Goal: Task Accomplishment & Management: Manage account settings

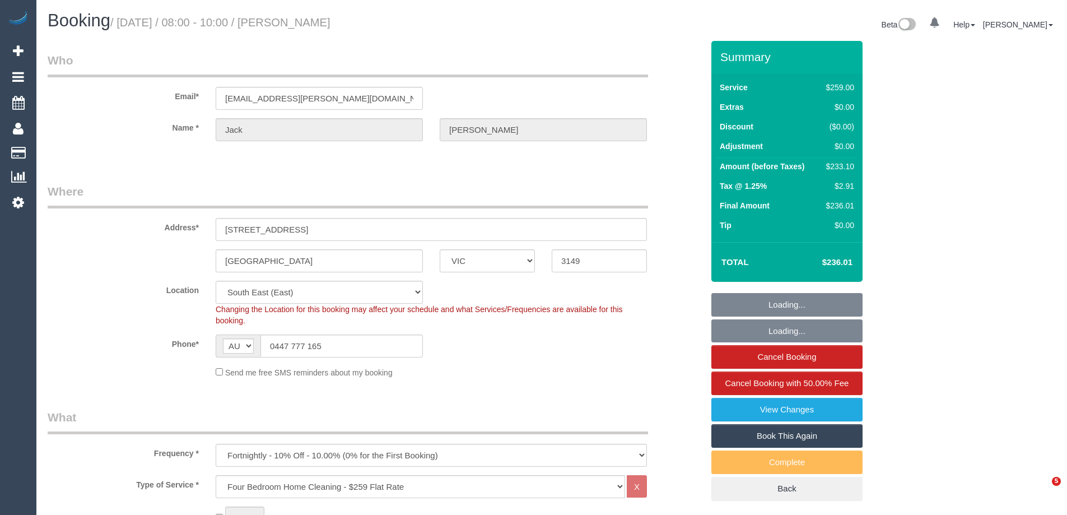
select select "VIC"
select select "number:30"
select select "number:14"
select select "number:19"
select select "number:24"
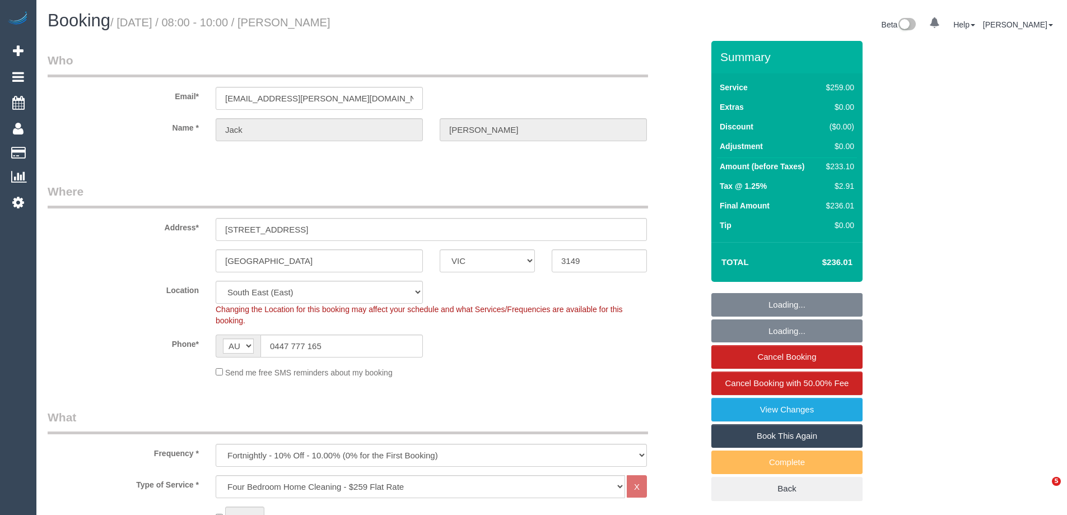
select select "number:33"
select select "number:11"
select select "object:1323"
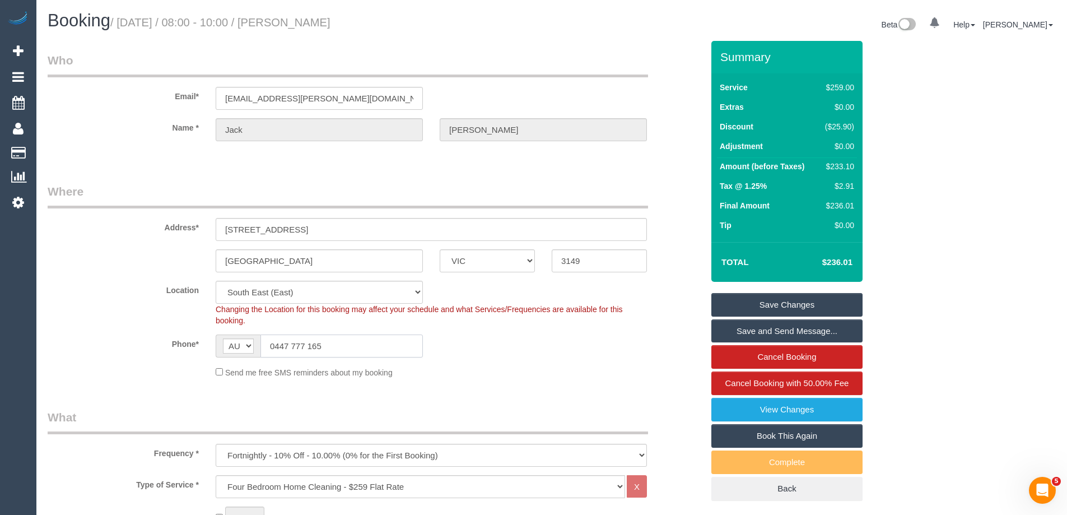
drag, startPoint x: 312, startPoint y: 343, endPoint x: 222, endPoint y: 342, distance: 90.2
click at [229, 340] on div "AF AL DZ AD AO AI AQ AG AR AM AW AU AT AZ BS BH BD BB BY BE BZ BJ BM BT BO BA B…" at bounding box center [319, 345] width 207 height 23
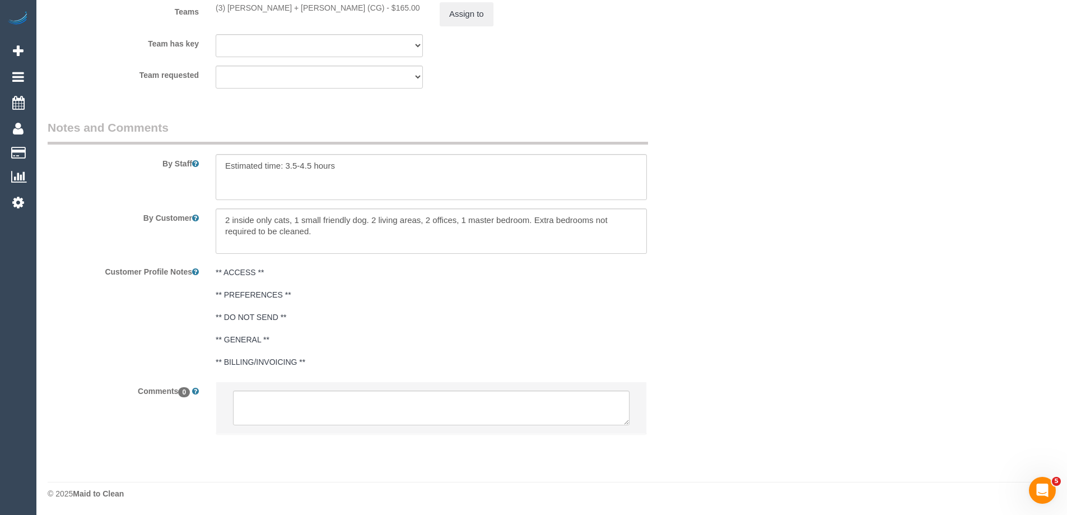
scroll to position [1794, 0]
click at [322, 407] on textarea at bounding box center [431, 407] width 397 height 35
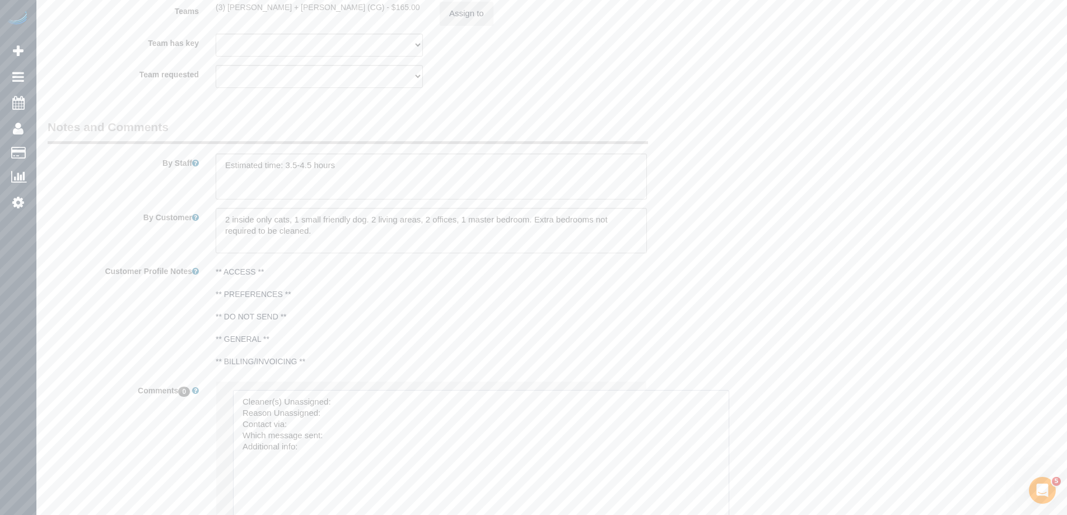
drag, startPoint x: 627, startPoint y: 421, endPoint x: 759, endPoint y: 495, distance: 151.5
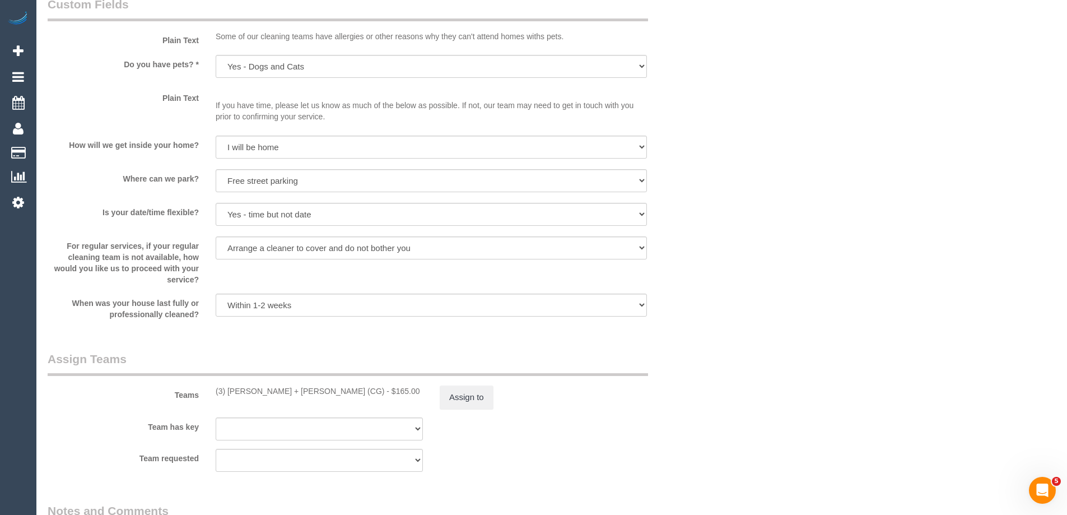
scroll to position [1401, 0]
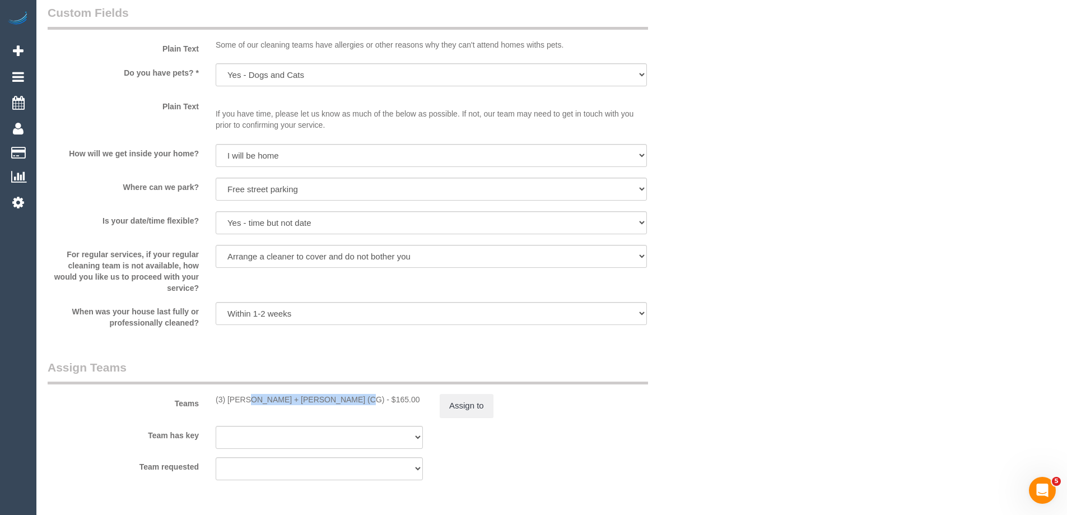
drag, startPoint x: 314, startPoint y: 400, endPoint x: 211, endPoint y: 400, distance: 103.7
click at [211, 400] on div "(3) [PERSON_NAME] + [PERSON_NAME] (CG) - $165.00" at bounding box center [319, 399] width 224 height 11
copy div "(3) [PERSON_NAME] + [PERSON_NAME] (CG)"
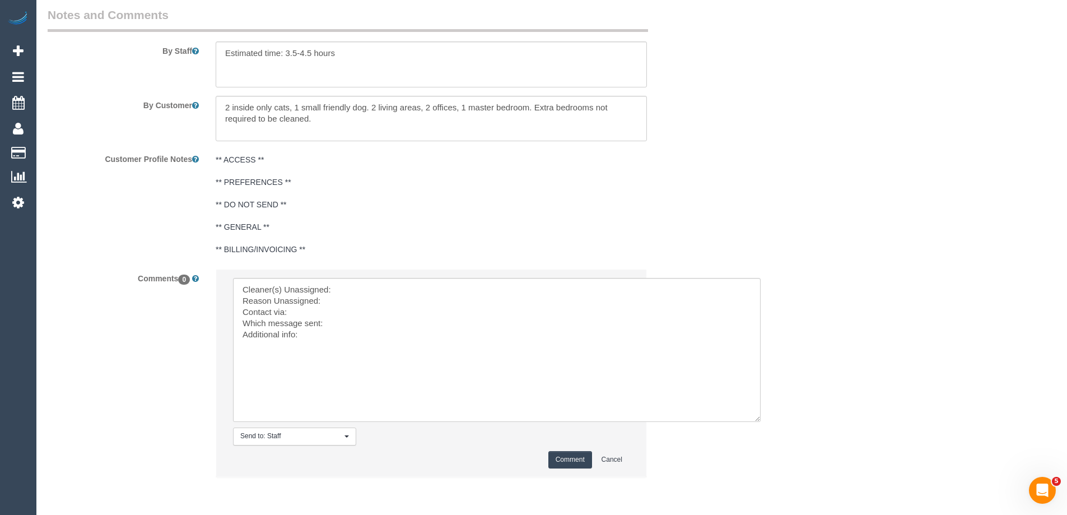
scroll to position [1949, 0]
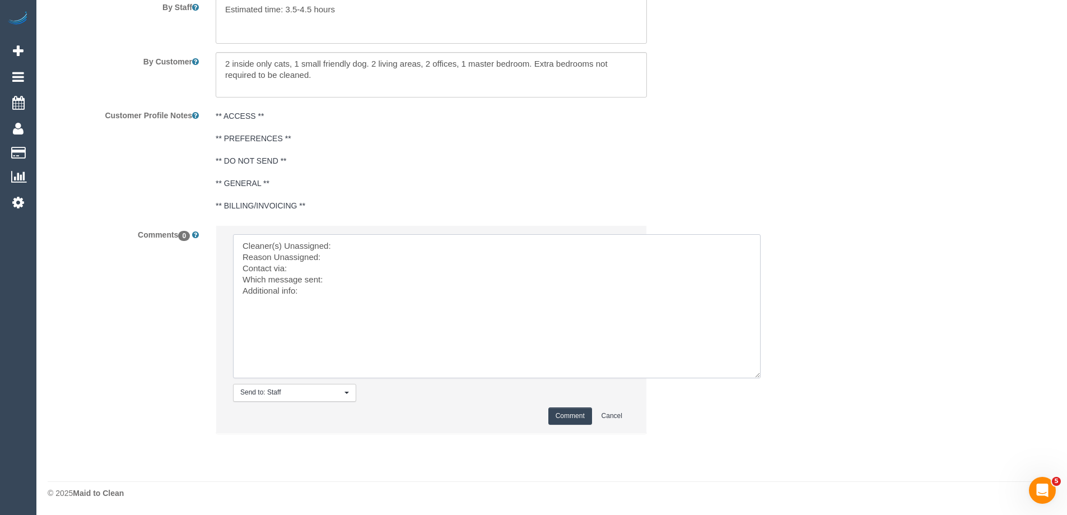
click at [405, 251] on textarea at bounding box center [497, 306] width 528 height 144
paste textarea "(3) [PERSON_NAME] + [PERSON_NAME] (CG)"
click at [389, 259] on textarea at bounding box center [497, 306] width 528 height 144
click at [346, 272] on textarea at bounding box center [497, 306] width 528 height 144
click at [347, 276] on textarea at bounding box center [497, 306] width 528 height 144
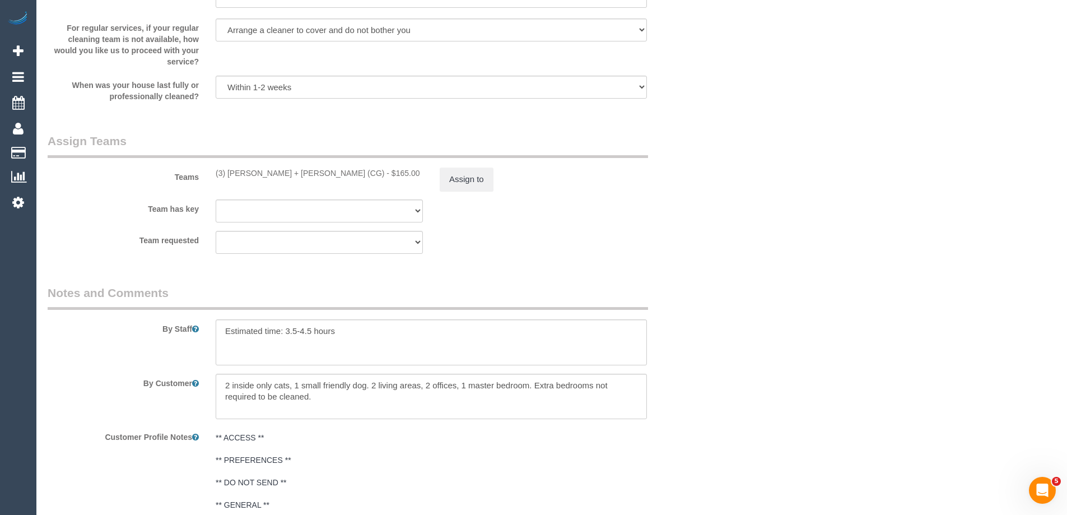
scroll to position [1893, 0]
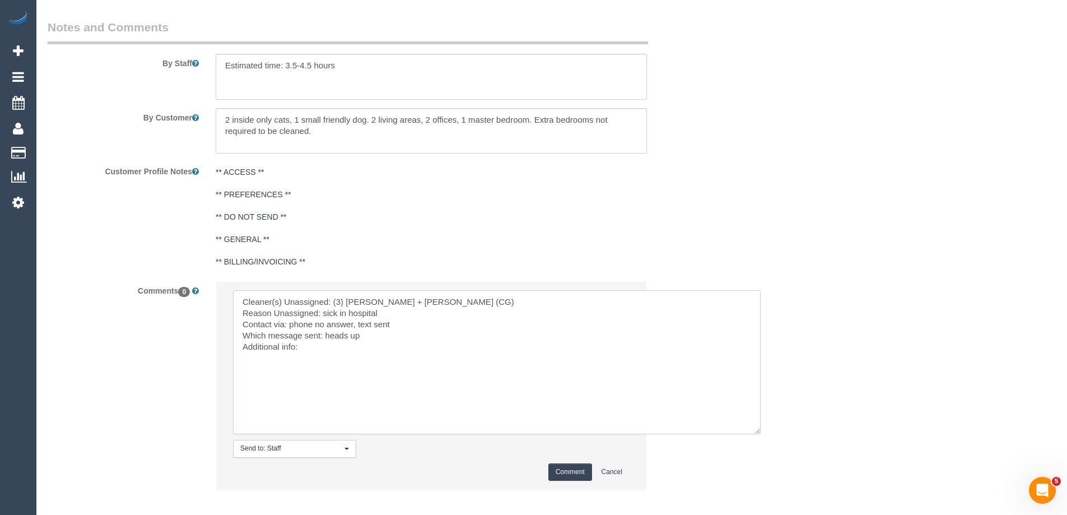
type textarea "Cleaner(s) Unassigned: (3) [PERSON_NAME] + [PERSON_NAME] (CG) Reason Unassigned…"
click at [588, 467] on button "Comment" at bounding box center [571, 471] width 44 height 17
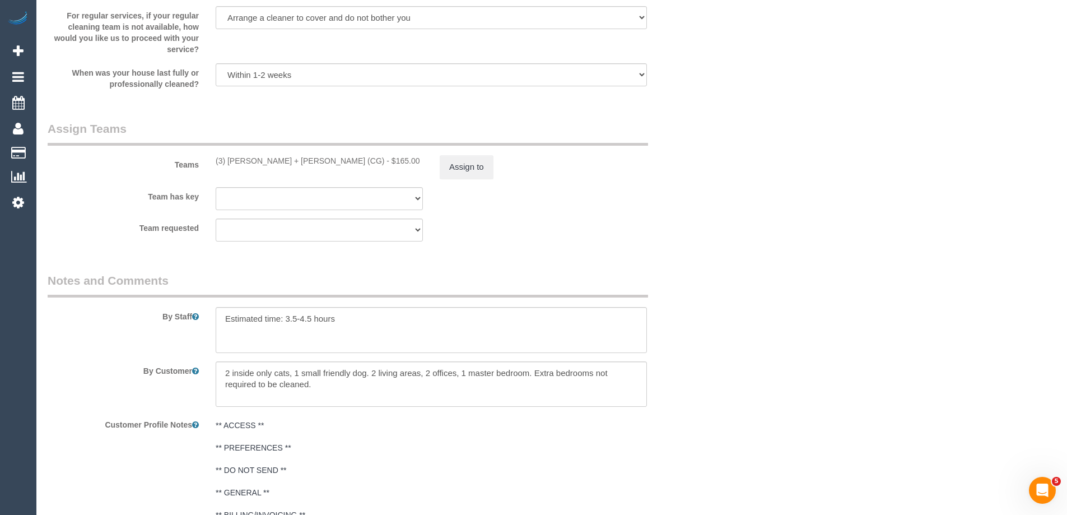
scroll to position [1501, 0]
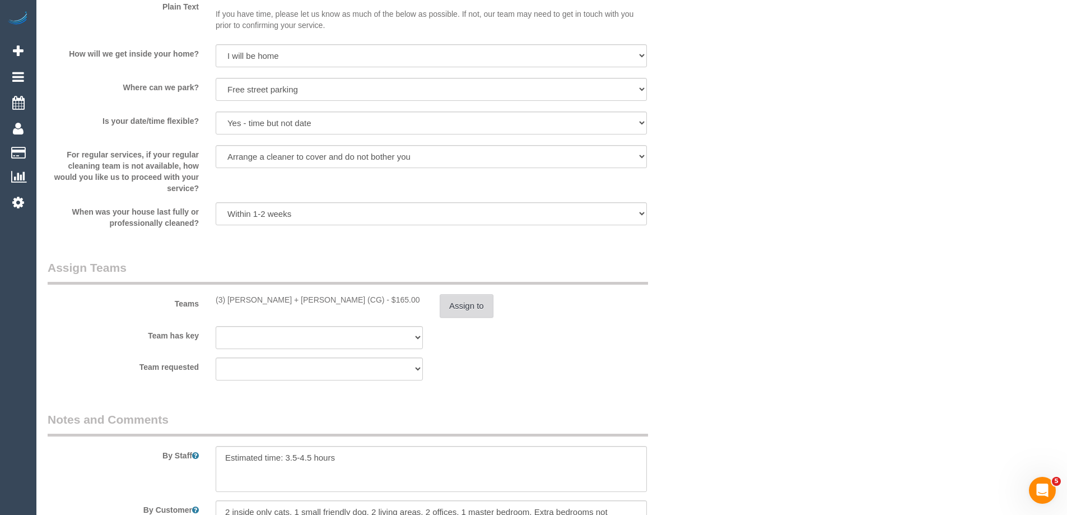
click at [469, 298] on button "Assign to" at bounding box center [467, 306] width 54 height 24
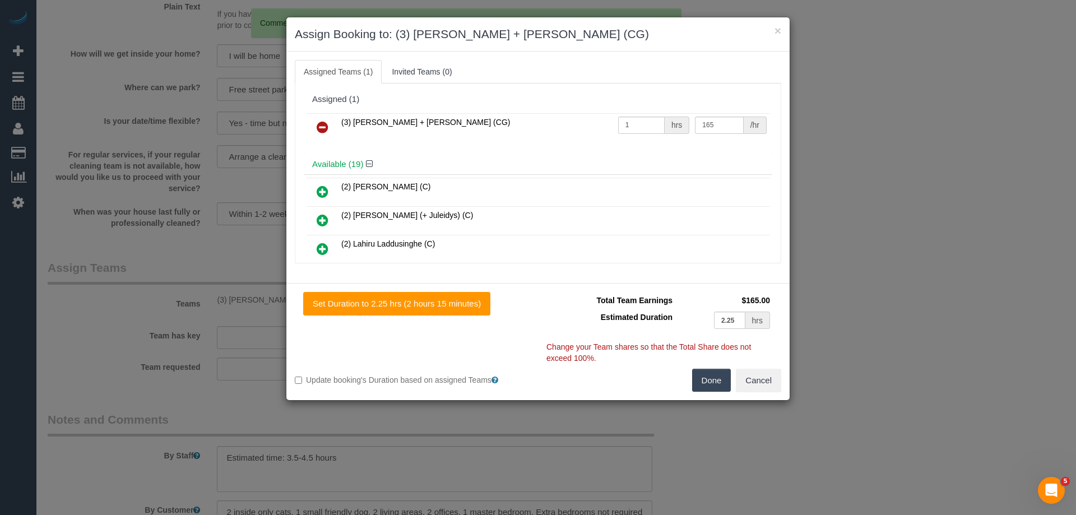
click at [325, 126] on icon at bounding box center [323, 126] width 12 height 13
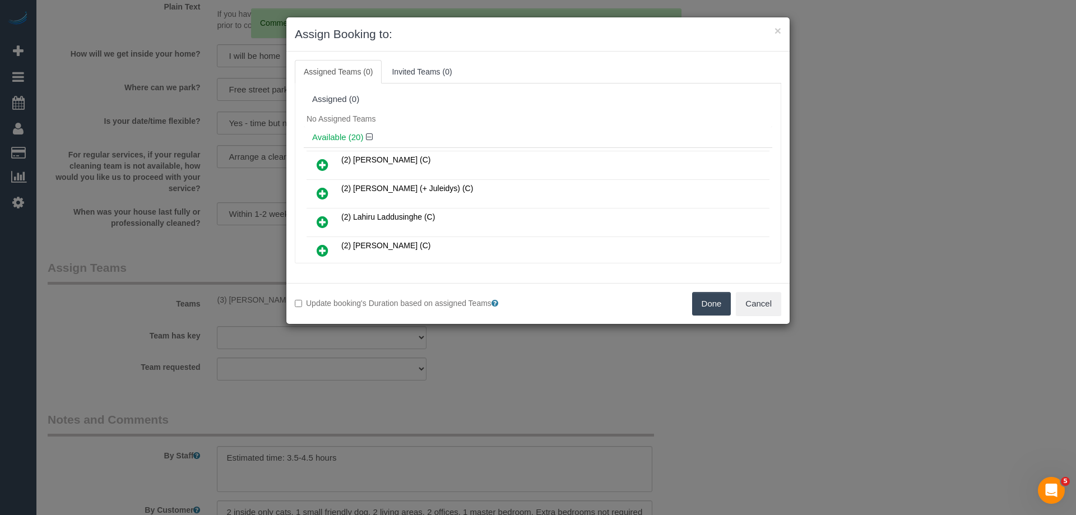
click at [714, 295] on button "Done" at bounding box center [711, 304] width 39 height 24
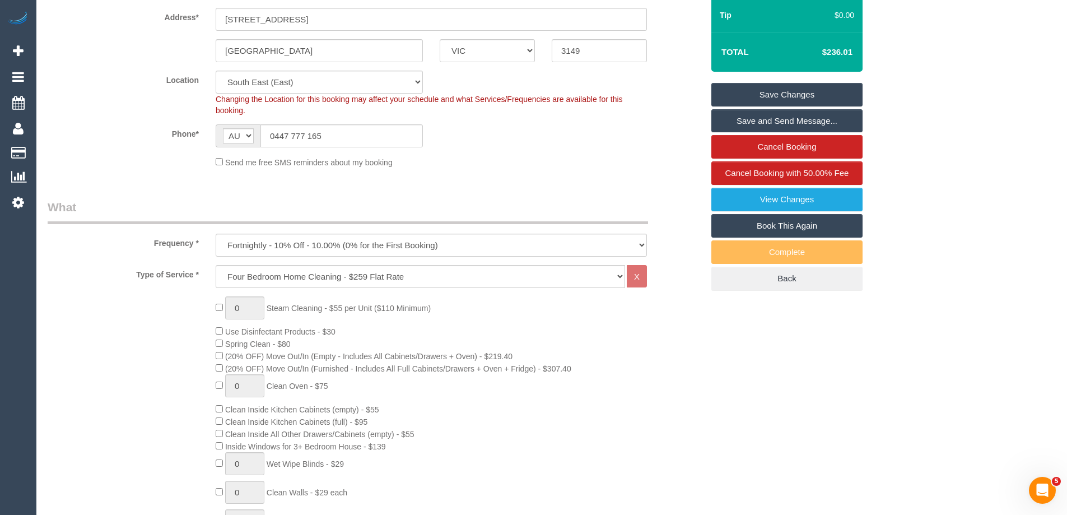
scroll to position [0, 0]
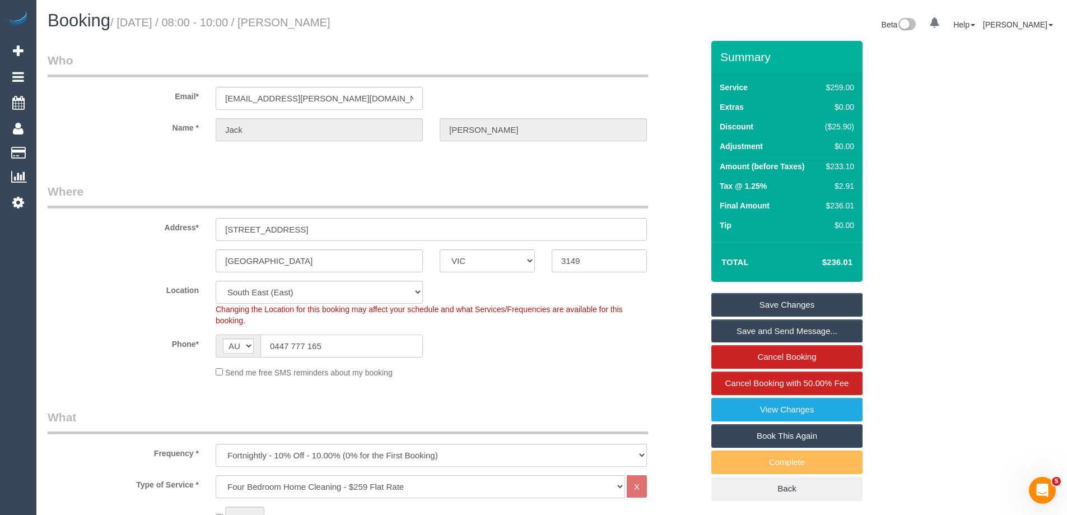
drag, startPoint x: 370, startPoint y: 350, endPoint x: 152, endPoint y: 352, distance: 217.4
click at [174, 350] on div "Phone* AF AL DZ AD AO AI AQ AG AR AM AW AU AT AZ BS BH BD BB BY BE BZ BJ BM BT …" at bounding box center [375, 345] width 672 height 23
click at [842, 298] on link "Save Changes" at bounding box center [787, 305] width 151 height 24
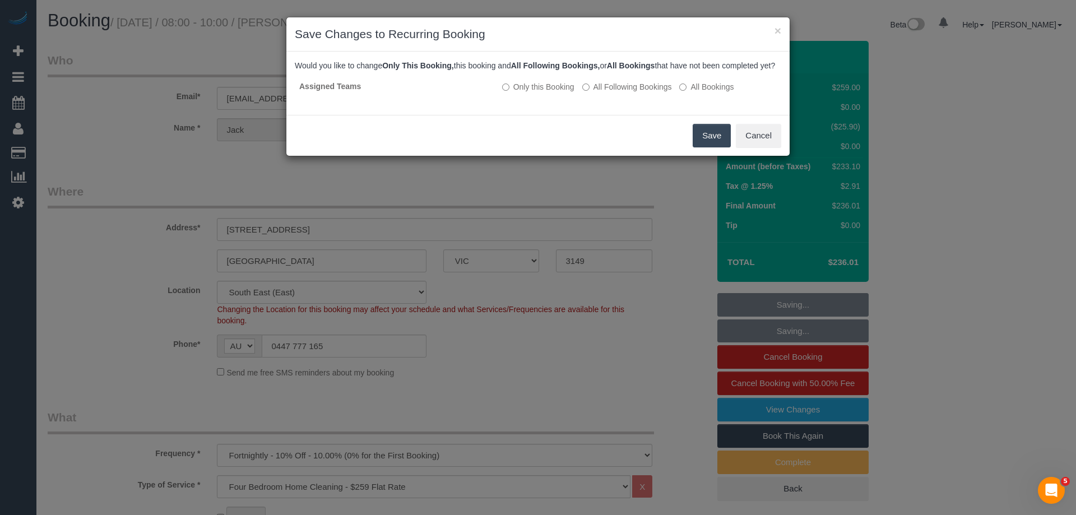
click at [717, 137] on button "Save" at bounding box center [712, 136] width 38 height 24
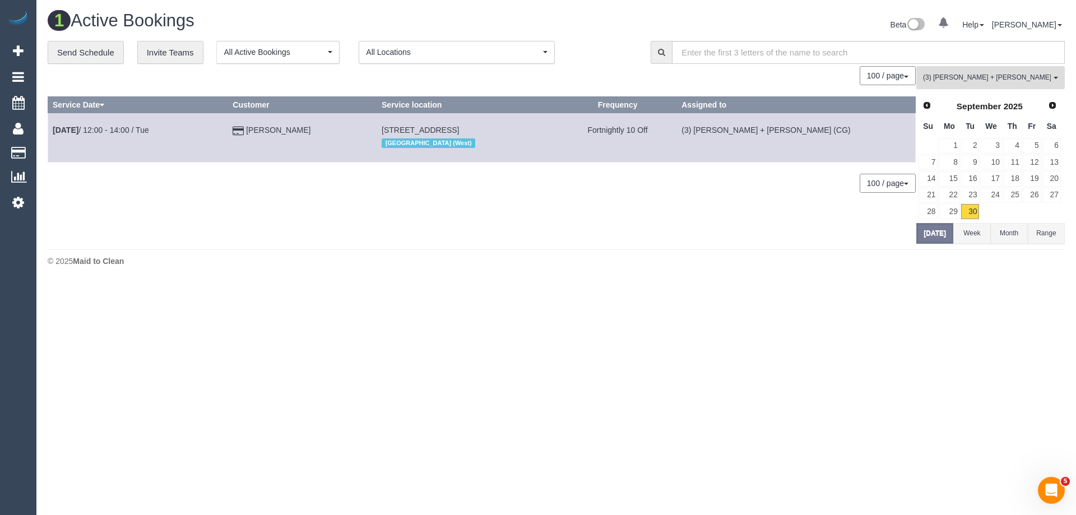
click at [964, 78] on span "(3) [PERSON_NAME] + [PERSON_NAME] (CG)" at bounding box center [987, 78] width 128 height 10
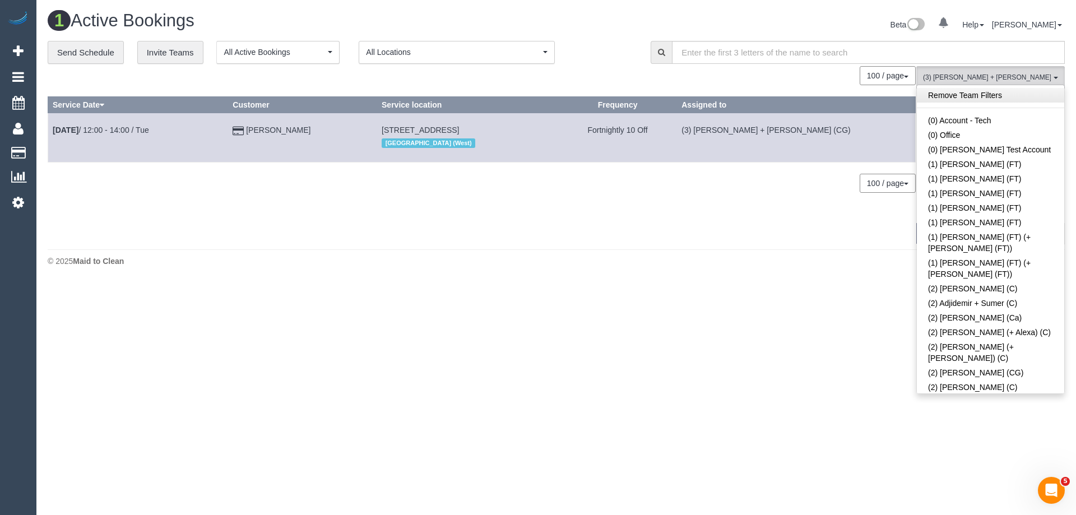
click at [961, 92] on link "Remove Team Filters" at bounding box center [990, 95] width 147 height 15
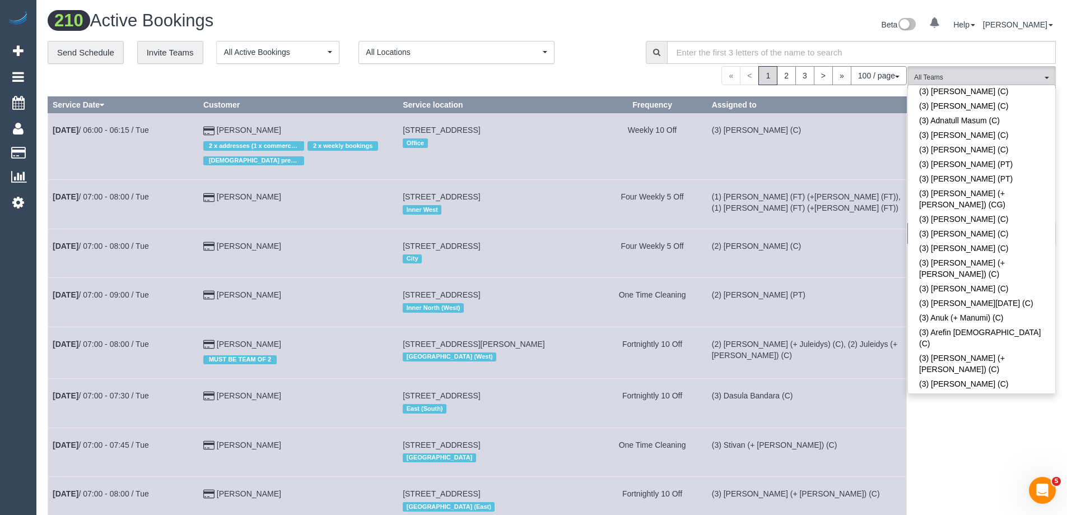
click at [1028, 498] on link "(3) [PERSON_NAME] (C)" at bounding box center [981, 505] width 147 height 15
click at [1029, 512] on link "(3) [PERSON_NAME] (+ [PERSON_NAME]) (C)" at bounding box center [981, 525] width 147 height 26
click at [1030, 498] on link "(3) [PERSON_NAME] (C)" at bounding box center [981, 505] width 147 height 15
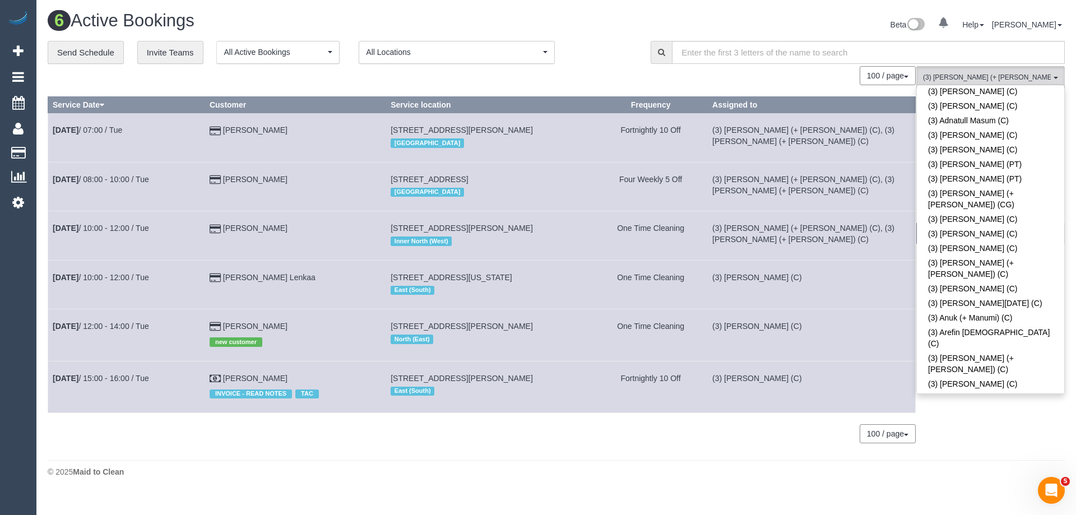
click at [766, 310] on td "(3) [PERSON_NAME] (C)" at bounding box center [812, 335] width 208 height 52
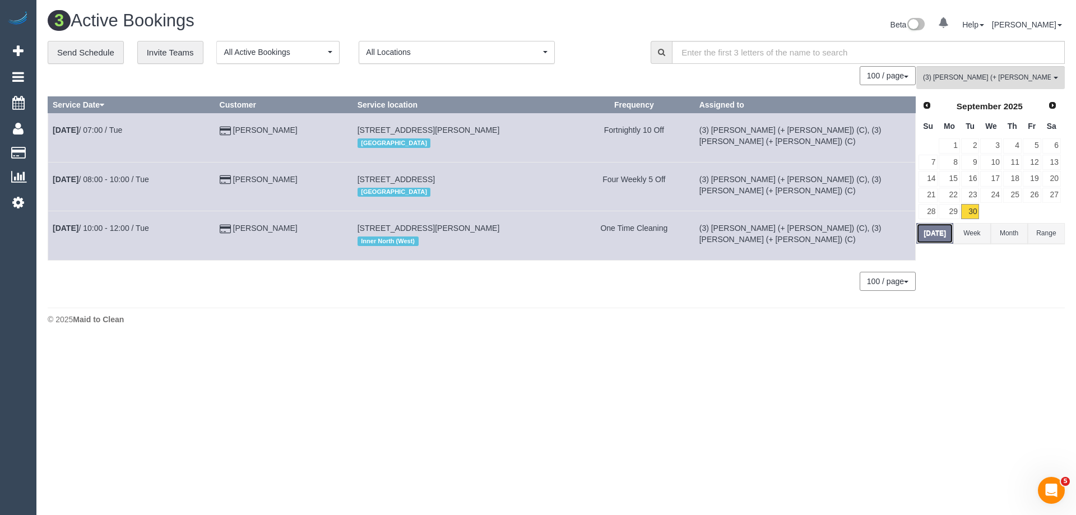
click at [933, 235] on button "[DATE]" at bounding box center [934, 233] width 37 height 21
click at [928, 232] on button "[DATE]" at bounding box center [934, 233] width 37 height 21
